Goal: Information Seeking & Learning: Understand process/instructions

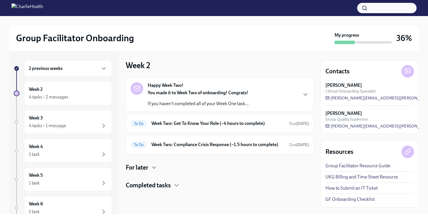
click at [369, 25] on div "Group Facilitator Onboarding My progress 36%" at bounding box center [214, 38] width 410 height 26
click at [260, 93] on div "Happy Week Two! You made it to Week Two of onboarding! Congrats! If you haven't…" at bounding box center [220, 94] width 178 height 25
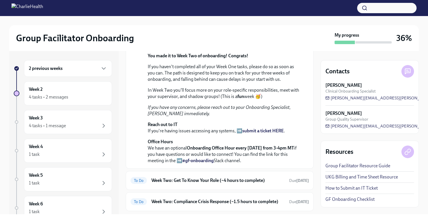
scroll to position [29, 0]
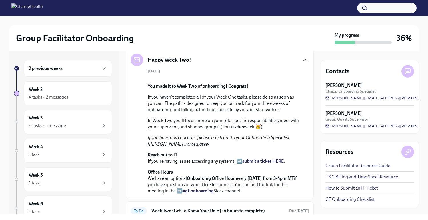
click at [302, 59] on icon "button" at bounding box center [305, 59] width 7 height 7
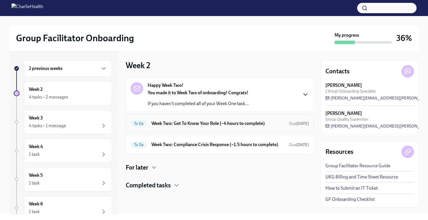
click at [218, 126] on h6 "Week Two: Get To Know Your Role (~4 hours to complete)" at bounding box center [218, 123] width 133 height 6
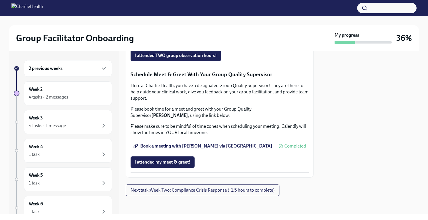
scroll to position [486, 0]
drag, startPoint x: 207, startPoint y: 136, endPoint x: 241, endPoint y: 139, distance: 33.9
click at [207, 58] on span "I attended TWO group observation hours!" at bounding box center [176, 56] width 82 height 6
click at [254, 193] on button "Next task : Week Two: Compliance Crisis Response (~1.5 hours to complete)" at bounding box center [203, 189] width 154 height 11
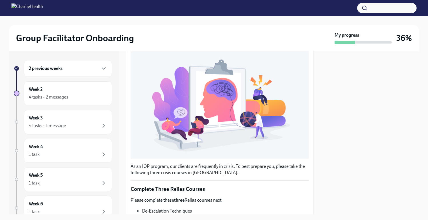
scroll to position [172, 0]
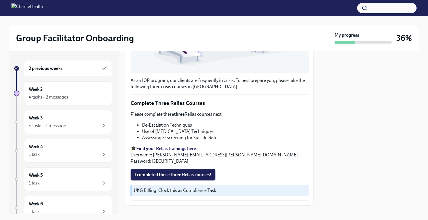
click at [180, 146] on strong "Find your Relias trainings here" at bounding box center [166, 148] width 60 height 5
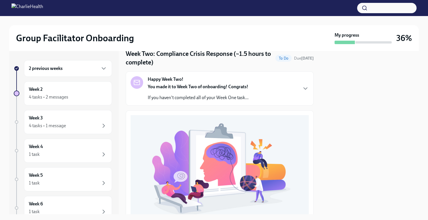
scroll to position [0, 0]
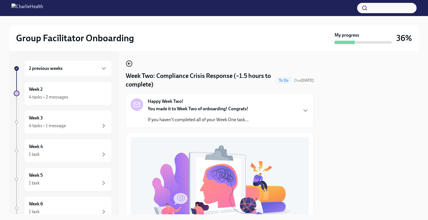
click at [129, 66] on icon "button" at bounding box center [129, 63] width 7 height 7
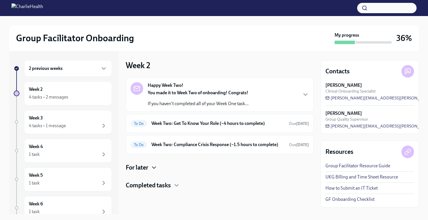
click at [155, 168] on icon "button" at bounding box center [153, 167] width 3 height 2
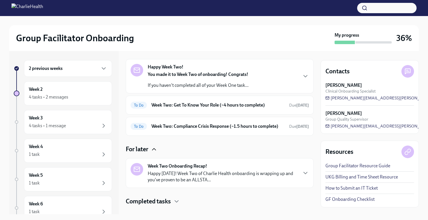
scroll to position [29, 0]
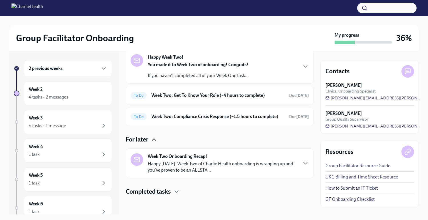
click at [155, 143] on icon "button" at bounding box center [154, 139] width 7 height 7
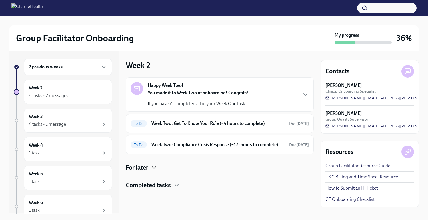
scroll to position [0, 0]
